Goal: Use online tool/utility: Utilize a website feature to perform a specific function

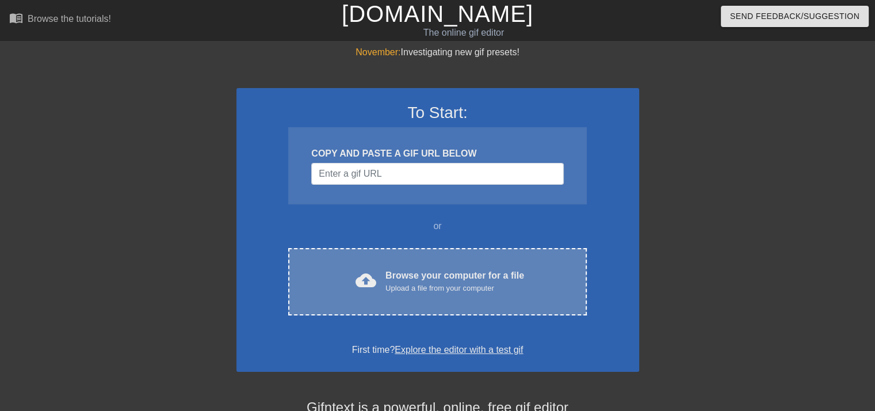
click at [417, 292] on div "Upload a file from your computer" at bounding box center [455, 289] width 139 height 12
click at [410, 263] on div "cloud_upload Browse your computer for a file Upload a file from your computer C…" at bounding box center [437, 281] width 298 height 67
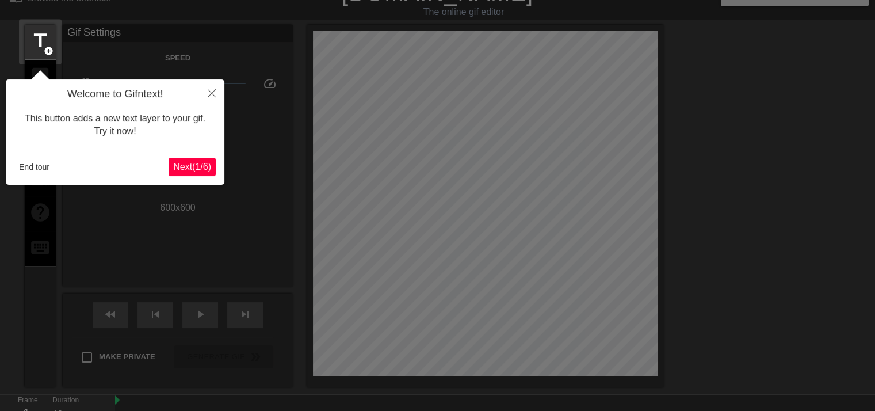
scroll to position [58, 0]
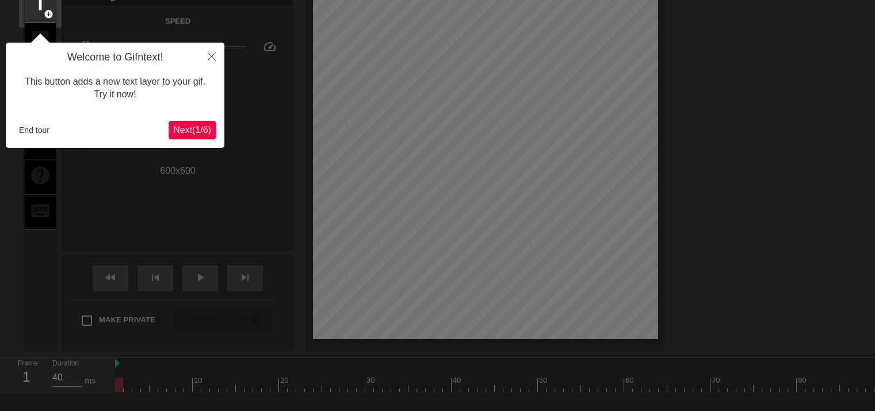
click at [190, 132] on span "Next ( 1 / 6 )" at bounding box center [192, 130] width 38 height 10
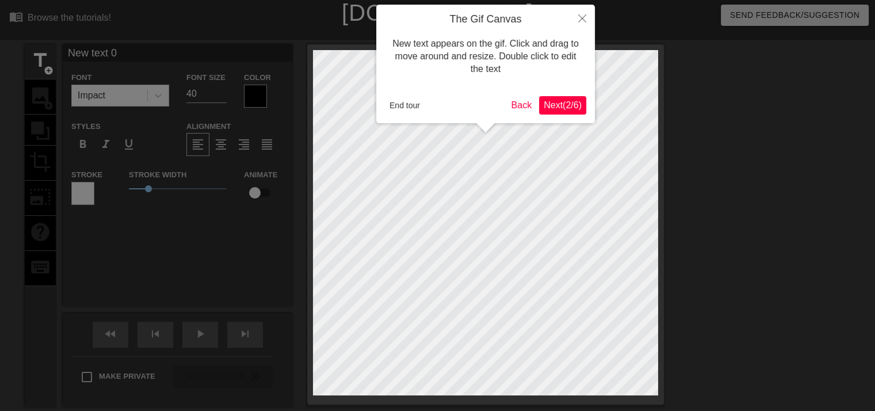
scroll to position [0, 0]
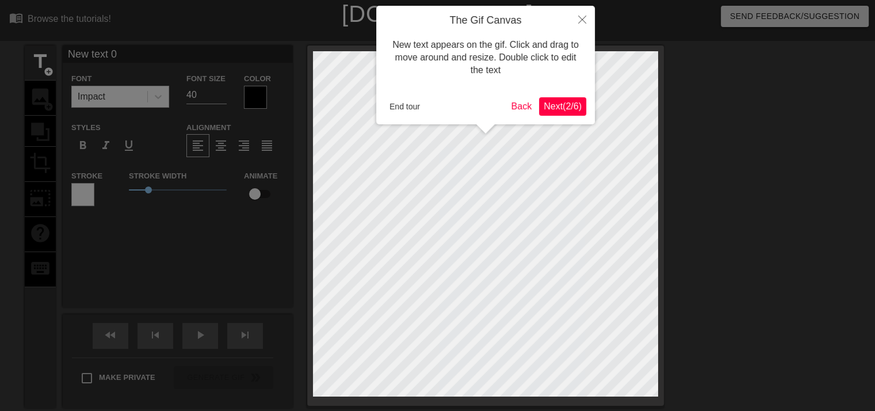
click at [555, 106] on span "Next ( 2 / 6 )" at bounding box center [563, 106] width 38 height 10
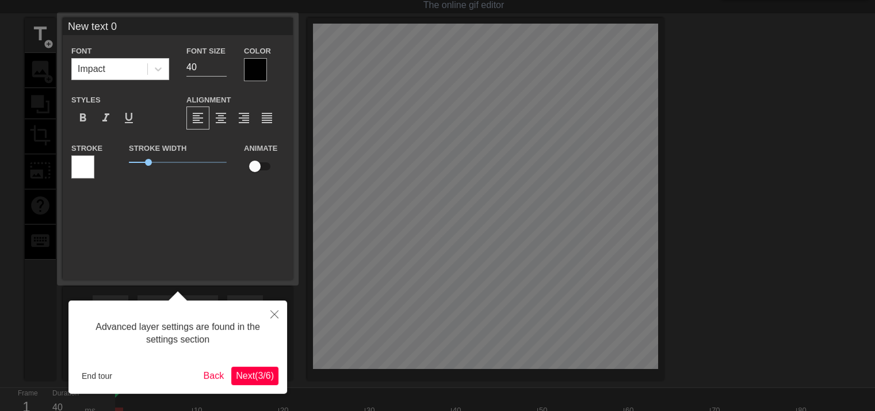
click at [265, 371] on span "Next ( 3 / 6 )" at bounding box center [255, 376] width 38 height 10
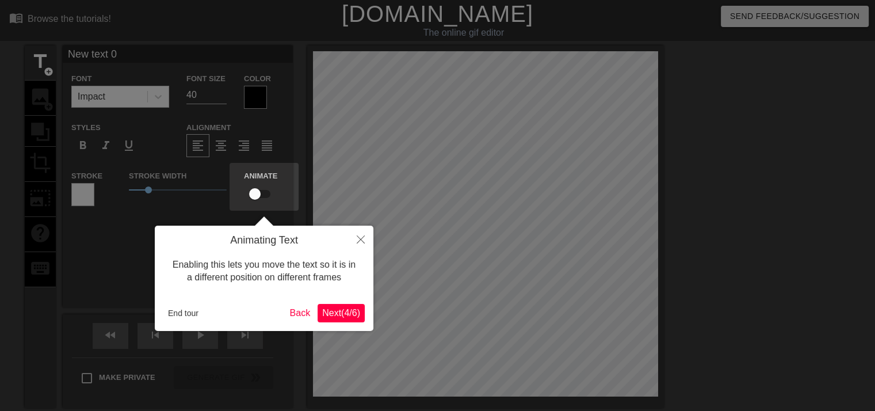
click at [349, 317] on span "Next ( 4 / 6 )" at bounding box center [341, 313] width 38 height 10
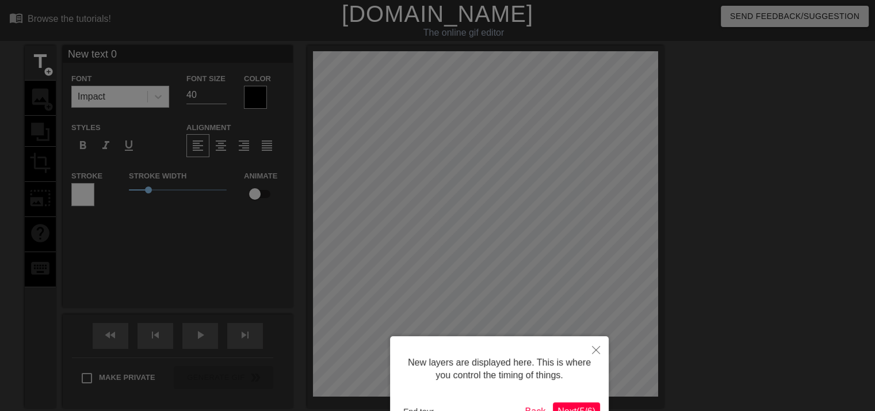
scroll to position [75, 0]
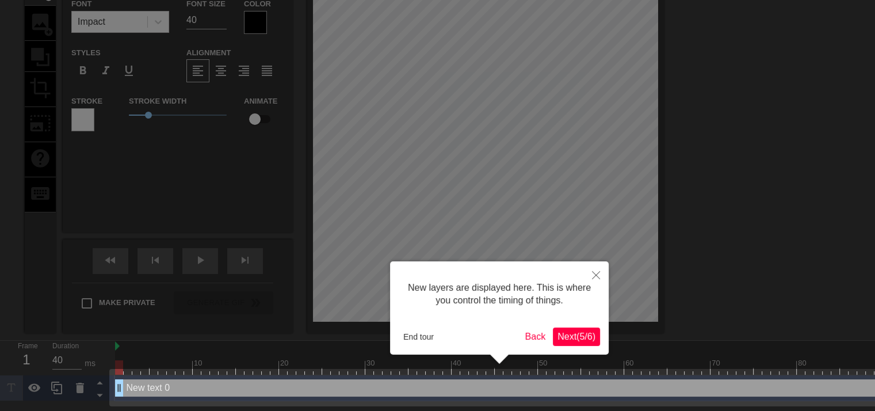
click at [587, 341] on span "Next ( 5 / 6 )" at bounding box center [577, 336] width 38 height 10
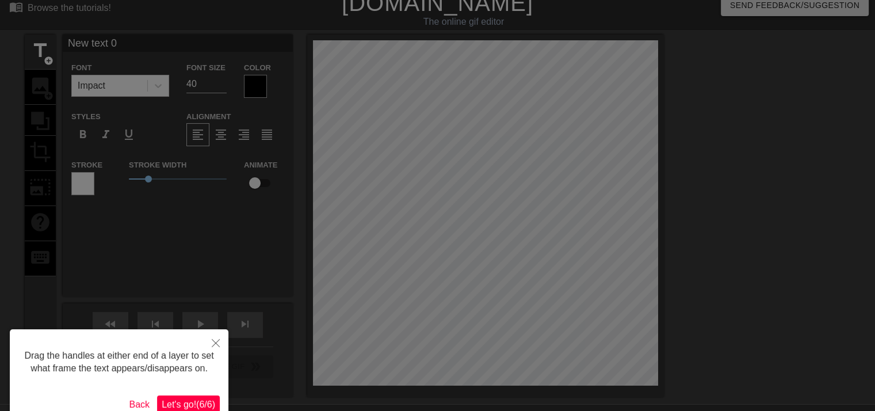
scroll to position [0, 0]
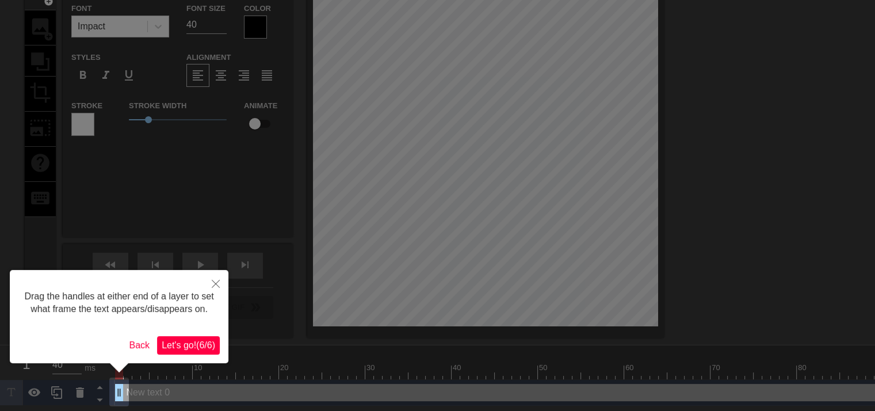
click at [173, 340] on span "Let's go! ( 6 / 6 )" at bounding box center [189, 345] width 54 height 10
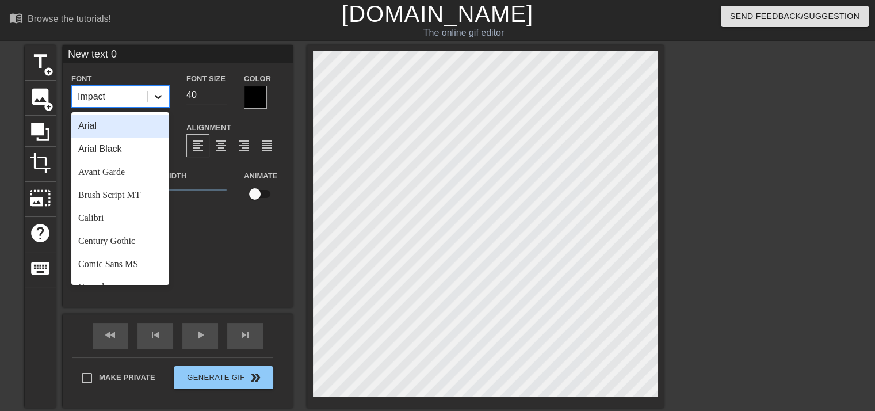
click at [151, 94] on div at bounding box center [158, 96] width 21 height 21
click at [124, 134] on div "Arial" at bounding box center [120, 126] width 98 height 23
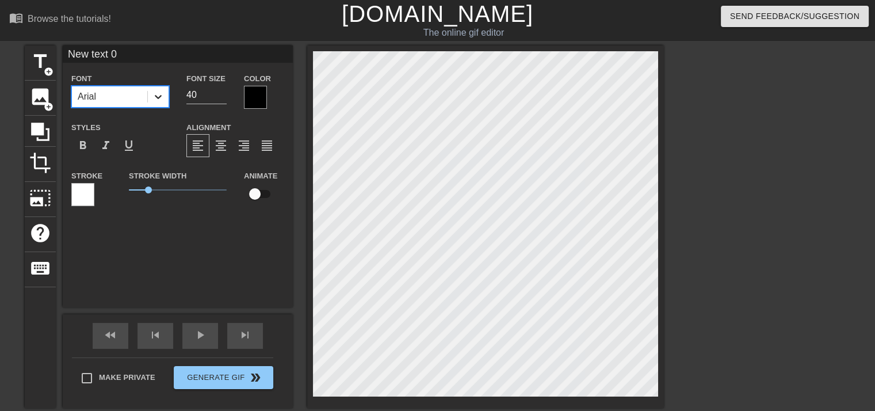
click at [151, 98] on div at bounding box center [158, 96] width 21 height 21
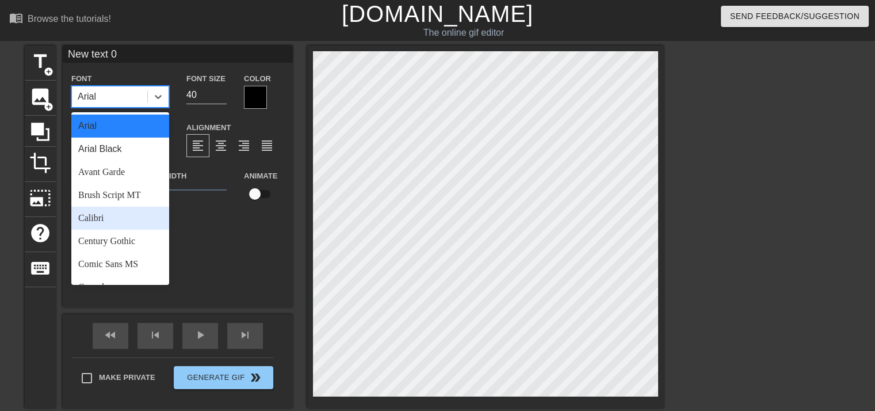
click at [124, 212] on div "Calibri" at bounding box center [120, 218] width 98 height 23
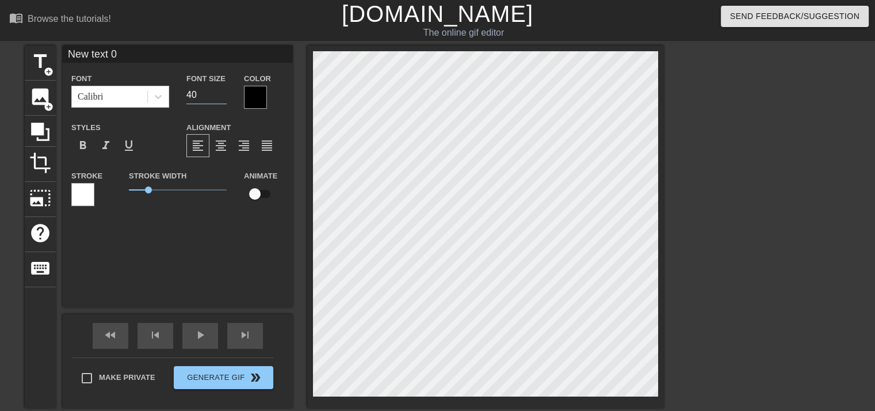
click at [203, 92] on input "40" at bounding box center [206, 95] width 40 height 18
type input "60"
type input "b"
type textarea "b"
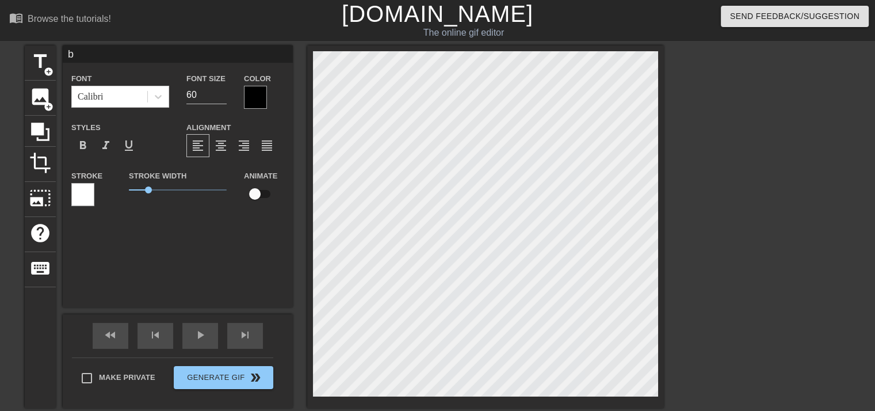
type input "ba"
type textarea "ba"
type input "ban"
type textarea "ban"
type input "bana"
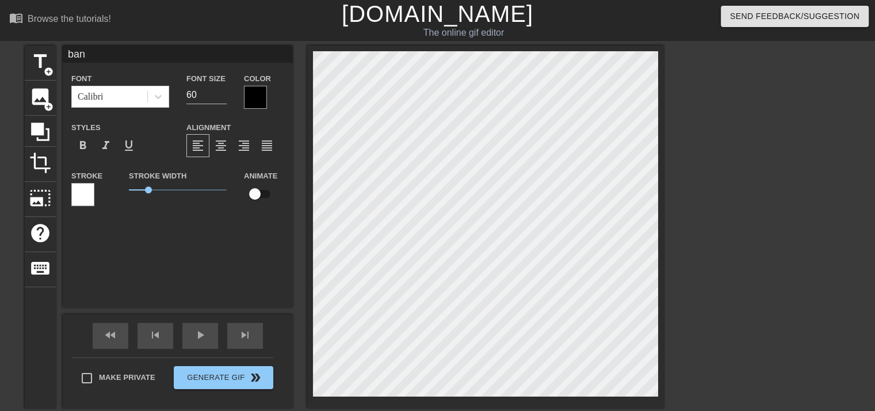
type textarea "bana"
type input "bana"
type textarea "bana"
type input "bana n"
type textarea "bana n"
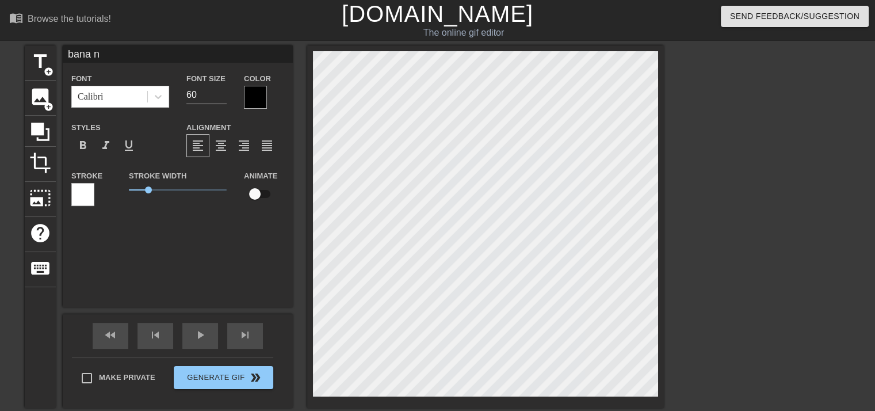
type input "bana ne"
type textarea "bana ne"
type input "bana ne"
type textarea "bana ne"
type input "bana ne m"
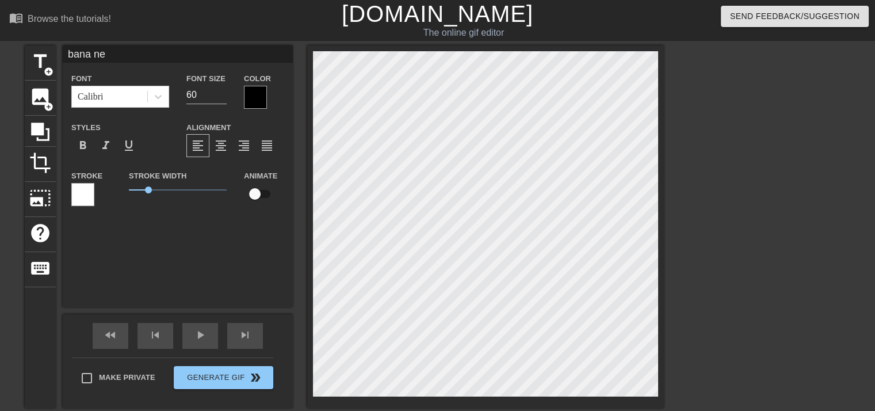
type textarea "bana ne m"
type input "bana ne mk"
type textarea "bana ne mk"
type input "bana ne mk"
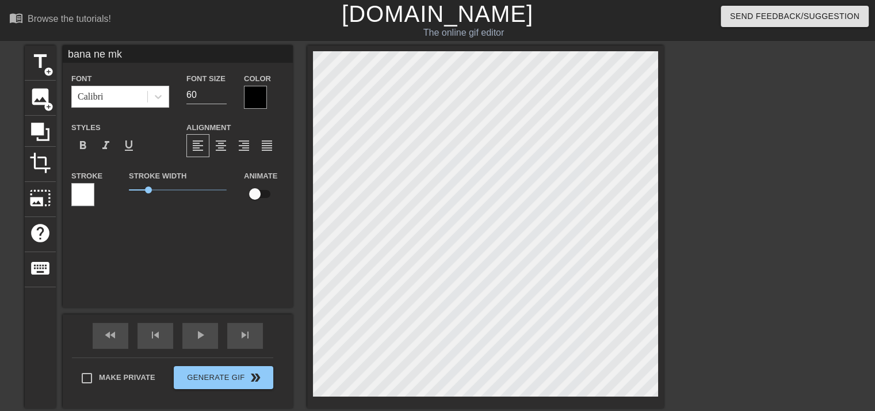
type textarea "bana ne mk"
type input "bana ne mk x"
type textarea "bana ne mk x"
type input "bana ne mk xD"
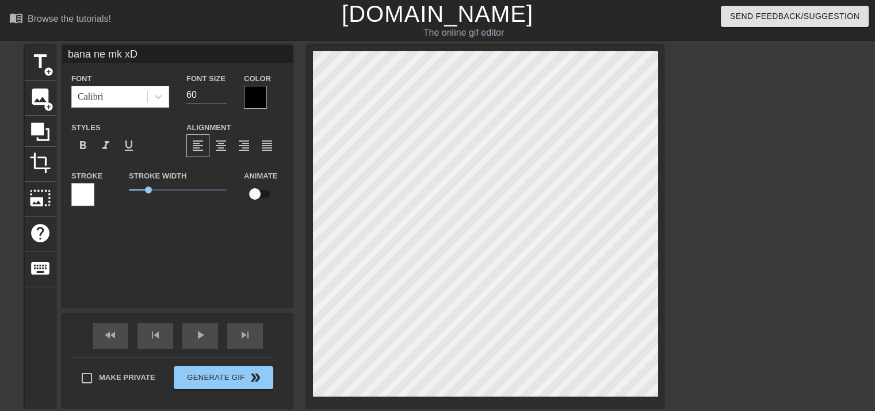
type textarea "bana ne mk xD"
click at [253, 99] on div at bounding box center [255, 97] width 23 height 23
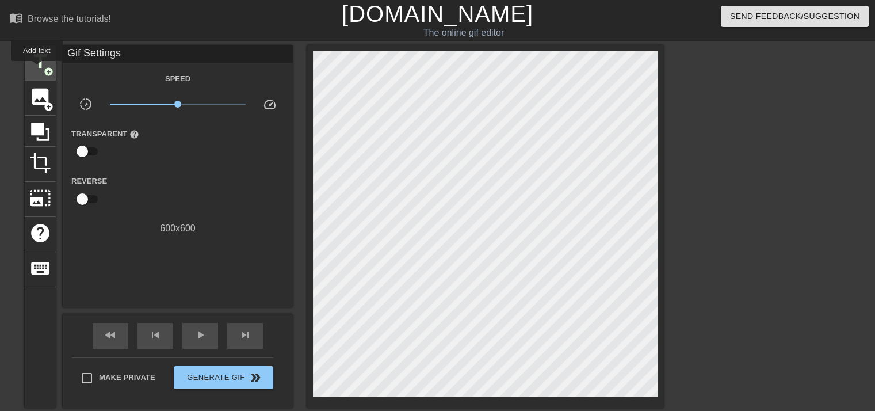
click at [37, 69] on span "title" at bounding box center [40, 62] width 22 height 22
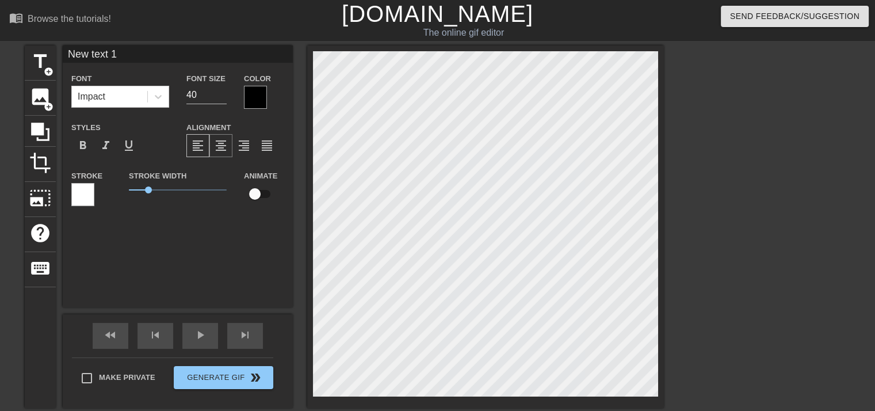
click at [219, 144] on span "format_align_center" at bounding box center [221, 146] width 14 height 14
type input "bana ne mk xD"
click at [85, 148] on span "format_bold" at bounding box center [83, 146] width 14 height 14
click at [102, 146] on span "format_italic" at bounding box center [106, 146] width 14 height 14
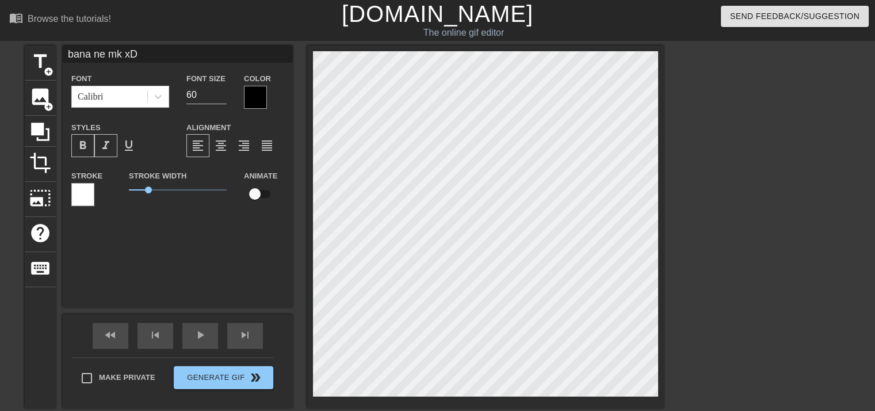
click at [102, 146] on span "format_italic" at bounding box center [106, 146] width 14 height 14
click at [207, 95] on input "60" at bounding box center [206, 95] width 40 height 18
type input "70"
click at [259, 93] on div at bounding box center [255, 97] width 23 height 23
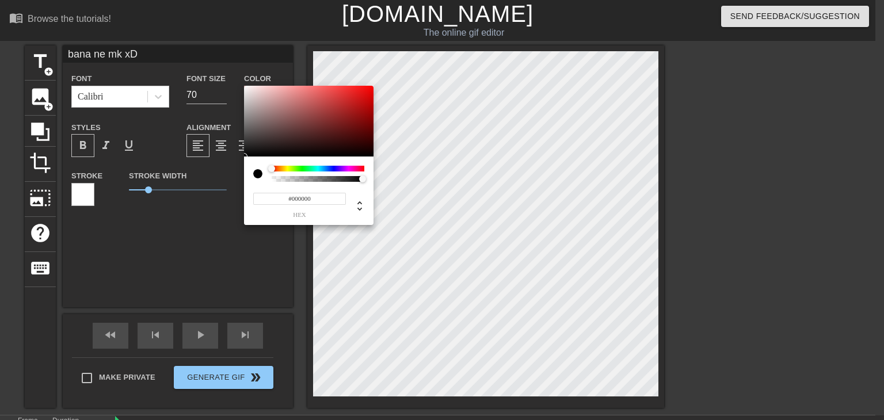
type input "0"
type input "1"
drag, startPoint x: 326, startPoint y: 178, endPoint x: 451, endPoint y: 184, distance: 125.6
click at [451, 184] on div "0 r 0 g 0 b 1 a" at bounding box center [442, 210] width 884 height 420
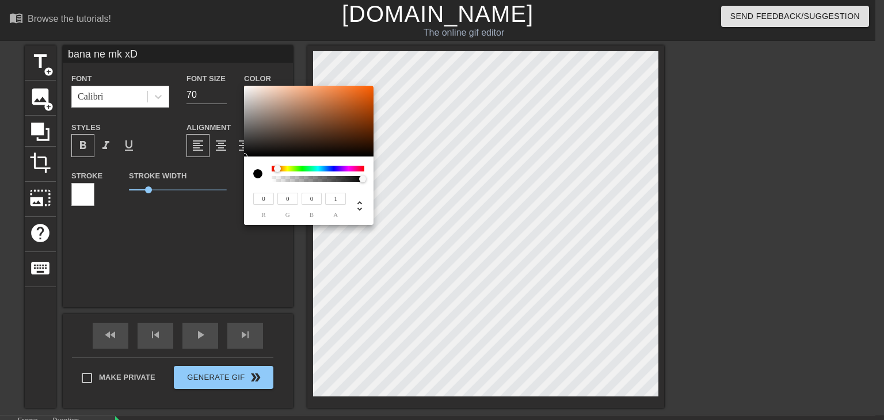
click at [277, 168] on div at bounding box center [277, 168] width 7 height 7
type input "172"
type input "154"
type input "144"
type input "213"
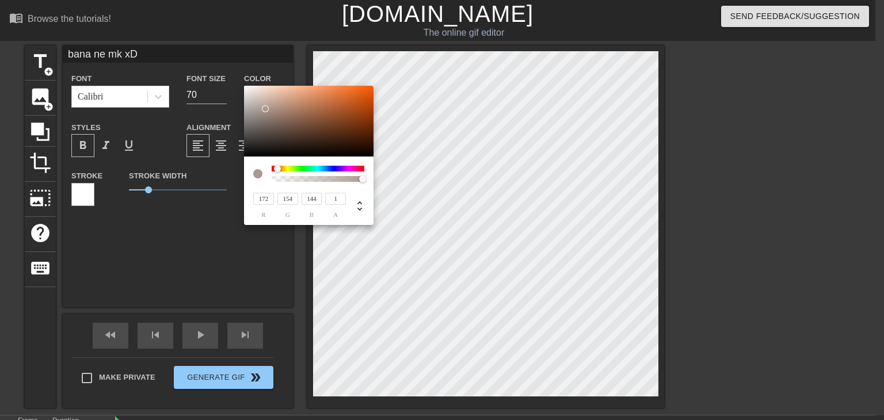
type input "197"
type input "189"
type input "255"
type input "247"
type input "243"
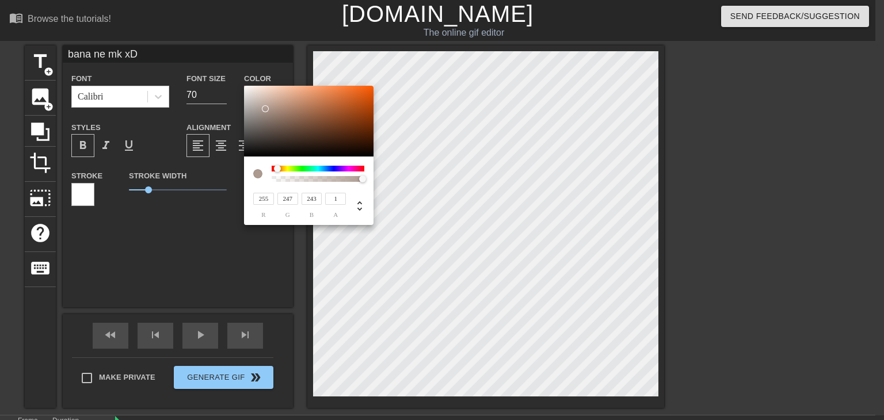
type input "179"
type input "142"
type input "255"
drag, startPoint x: 265, startPoint y: 109, endPoint x: 186, endPoint y: 35, distance: 107.9
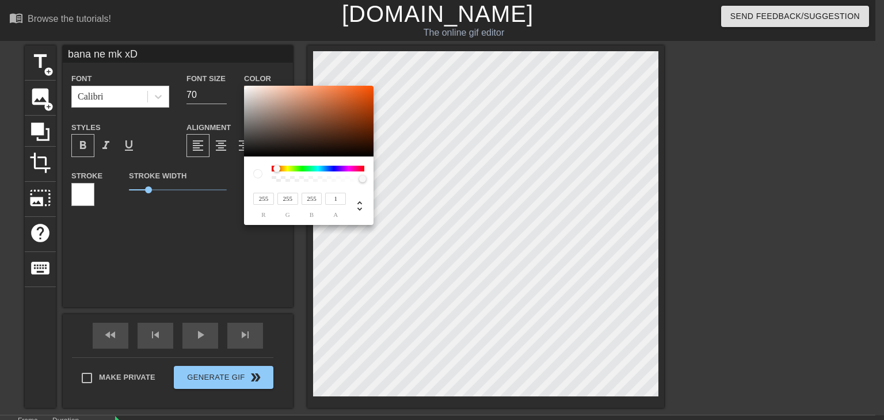
click at [186, 35] on div "255 r 255 g 255 b 1 a" at bounding box center [442, 210] width 884 height 420
click at [261, 176] on div at bounding box center [257, 173] width 9 height 9
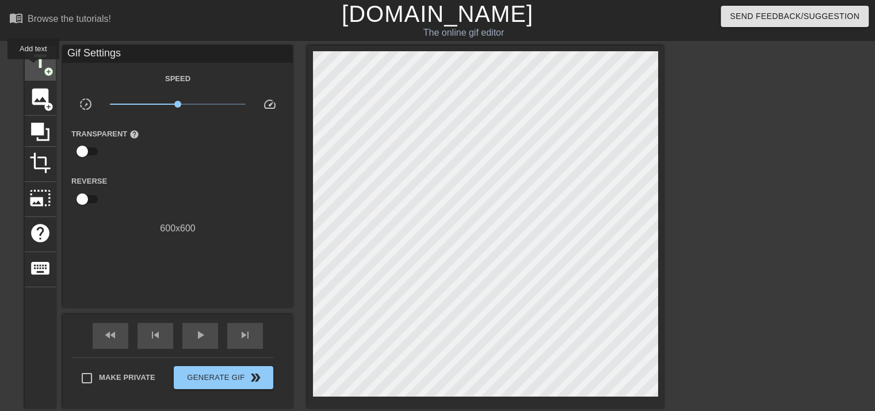
click at [33, 67] on span "title" at bounding box center [40, 62] width 22 height 22
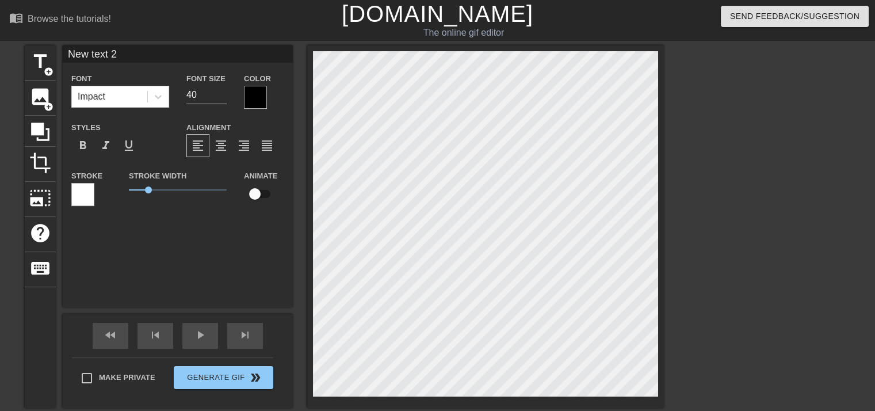
click at [142, 57] on input "New text 2" at bounding box center [178, 53] width 230 height 17
click at [189, 254] on div "Font Impact Font Size 40 Color Styles format_bold format_italic format_underlin…" at bounding box center [178, 176] width 230 height 262
type input "bana ne mk xD"
type input "70"
drag, startPoint x: 149, startPoint y: 187, endPoint x: 77, endPoint y: 189, distance: 72.5
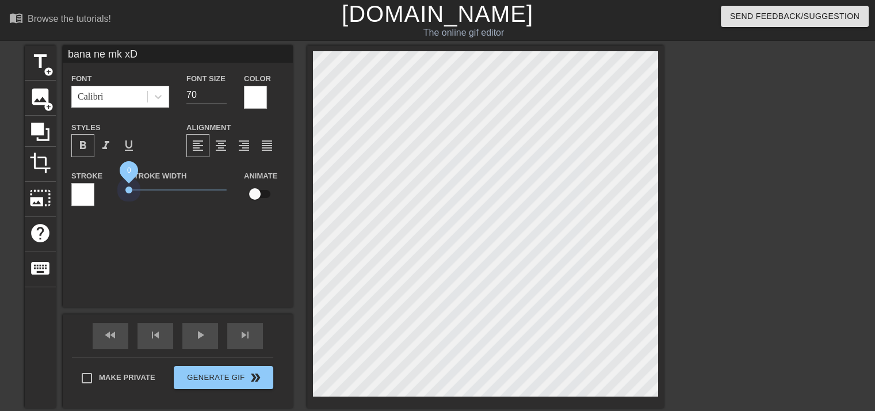
click at [77, 189] on div "Stroke Stroke Width 0 Animate" at bounding box center [178, 193] width 230 height 48
click at [73, 204] on div at bounding box center [82, 194] width 23 height 23
click at [260, 98] on div at bounding box center [255, 97] width 23 height 23
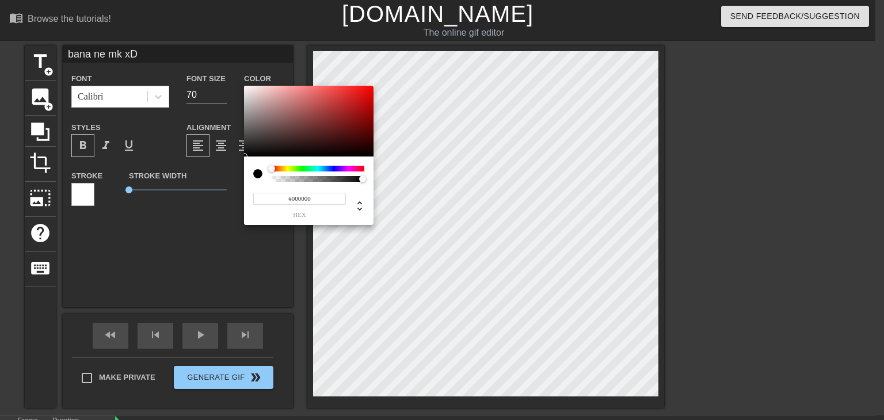
drag, startPoint x: 260, startPoint y: 125, endPoint x: 446, endPoint y: 214, distance: 206.5
click at [446, 214] on div "#000000 hex" at bounding box center [442, 210] width 884 height 420
type input "#FFFFFF"
drag, startPoint x: 345, startPoint y: 145, endPoint x: 178, endPoint y: 58, distance: 188.9
click at [178, 58] on div "#FFFFFF hex" at bounding box center [442, 210] width 884 height 420
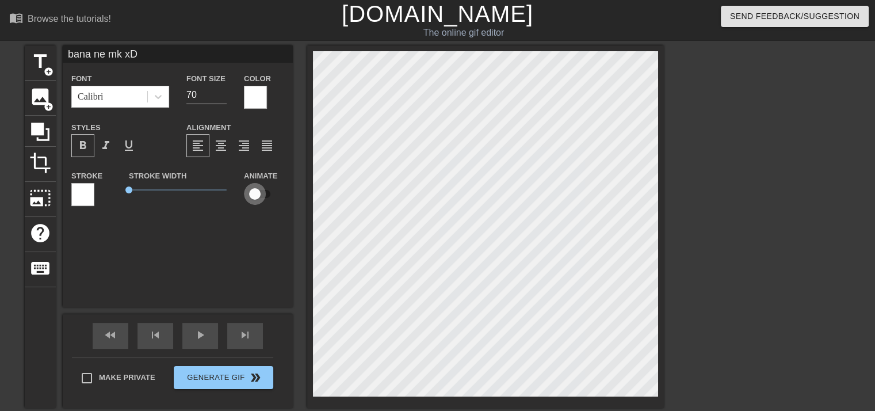
click at [260, 195] on input "checkbox" at bounding box center [255, 194] width 66 height 22
click at [260, 195] on input "checkbox" at bounding box center [266, 194] width 66 height 22
click at [260, 195] on input "checkbox" at bounding box center [255, 194] width 66 height 22
click at [260, 195] on input "checkbox" at bounding box center [266, 194] width 66 height 22
checkbox input "false"
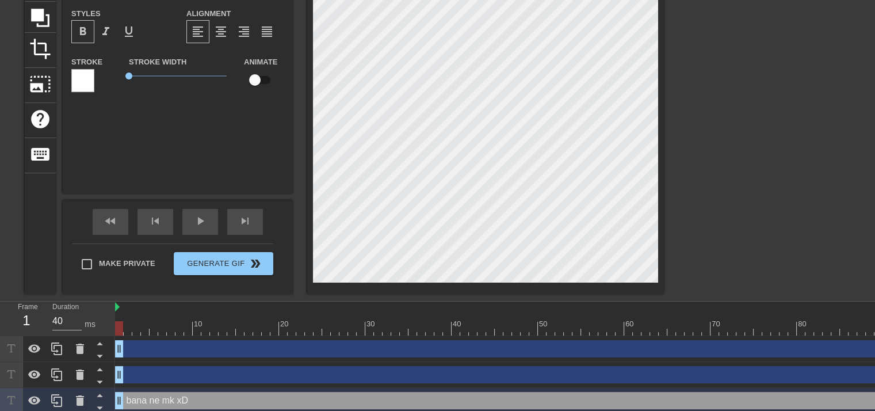
scroll to position [115, 0]
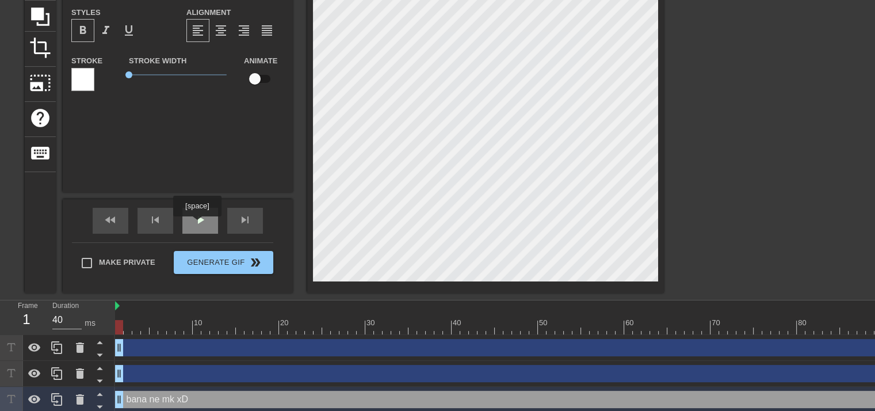
click at [197, 224] on span "play_arrow" at bounding box center [200, 220] width 14 height 14
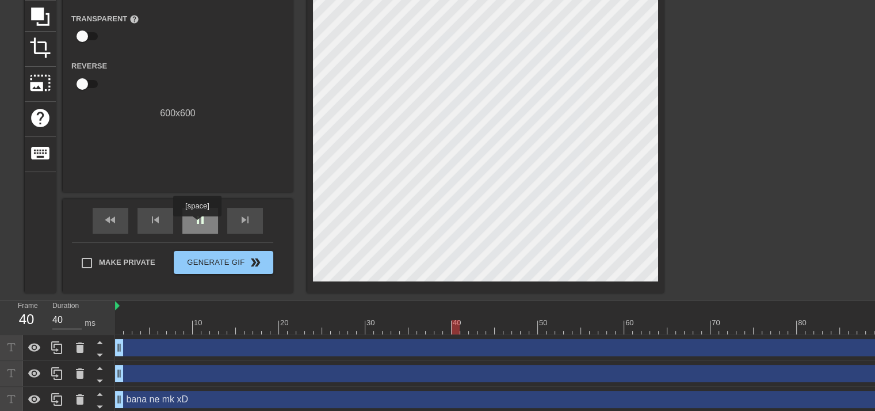
click at [197, 224] on span "pause" at bounding box center [200, 220] width 14 height 14
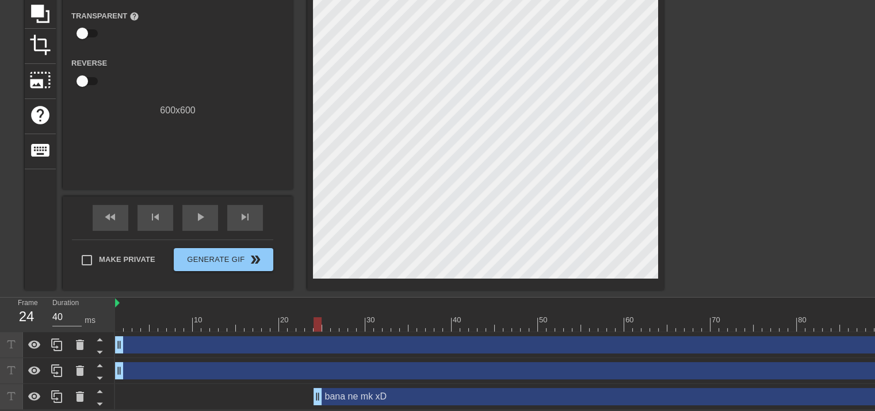
drag, startPoint x: 121, startPoint y: 394, endPoint x: 323, endPoint y: 412, distance: 202.8
click at [323, 410] on html "menu_book Browse the tutorials! Gifntext.com The online gif editor Send Feedbac…" at bounding box center [437, 146] width 875 height 528
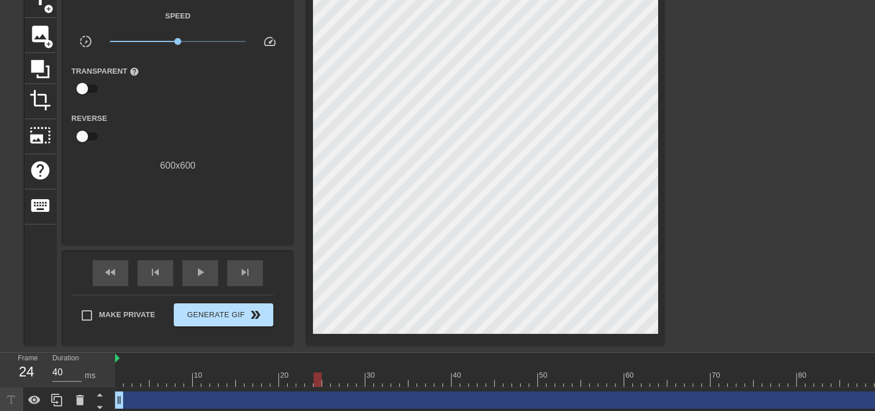
scroll to position [3, 0]
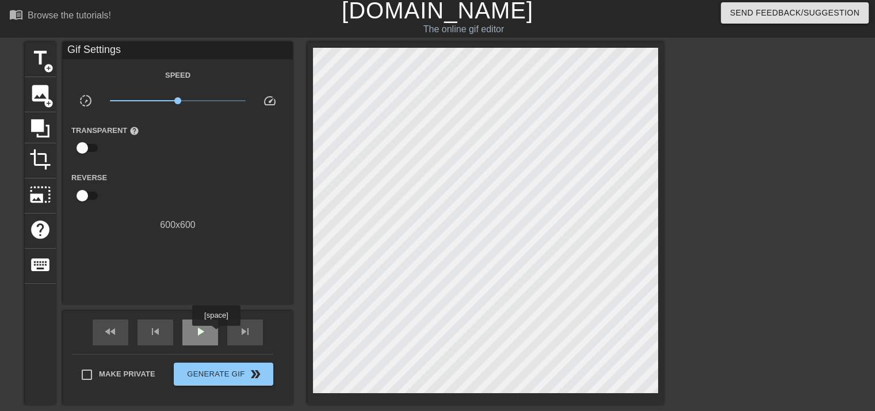
click at [216, 334] on div "play_arrow" at bounding box center [200, 332] width 36 height 26
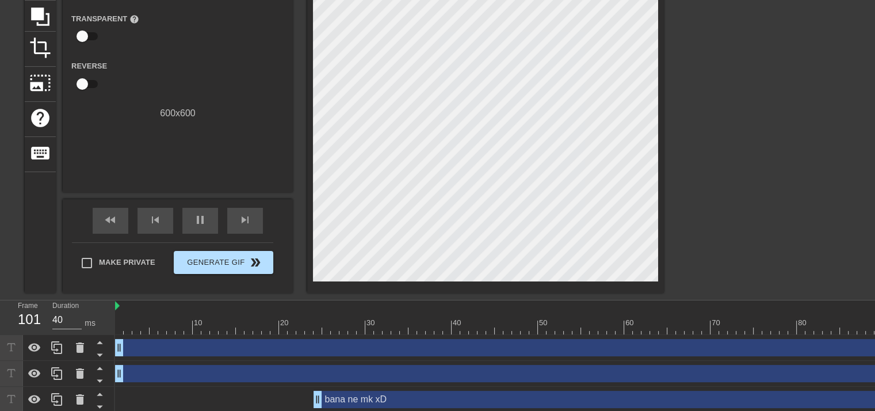
scroll to position [119, 0]
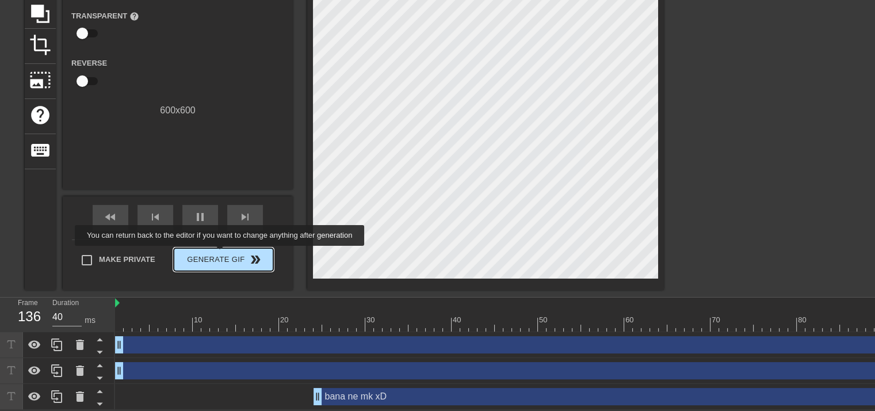
click at [221, 254] on span "Generate Gif double_arrow" at bounding box center [223, 260] width 90 height 14
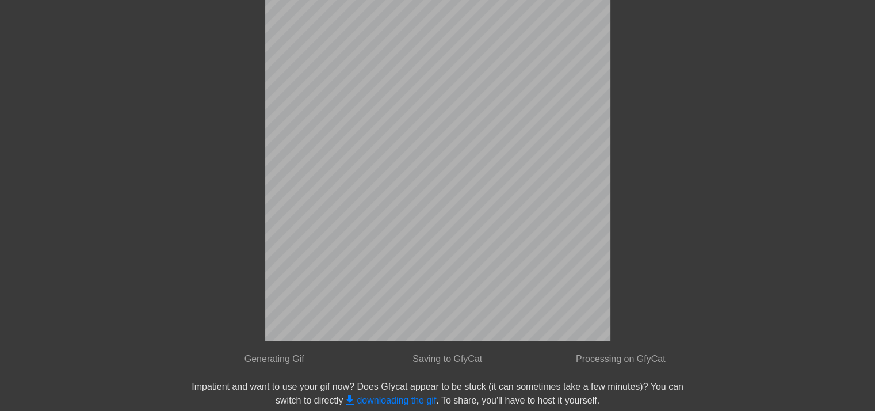
scroll to position [0, 0]
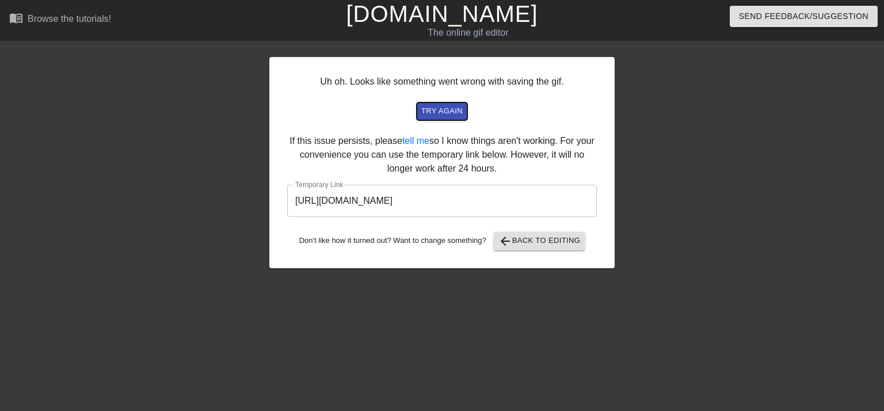
click at [441, 104] on button "try again" at bounding box center [442, 111] width 51 height 18
